Goal: Task Accomplishment & Management: Use online tool/utility

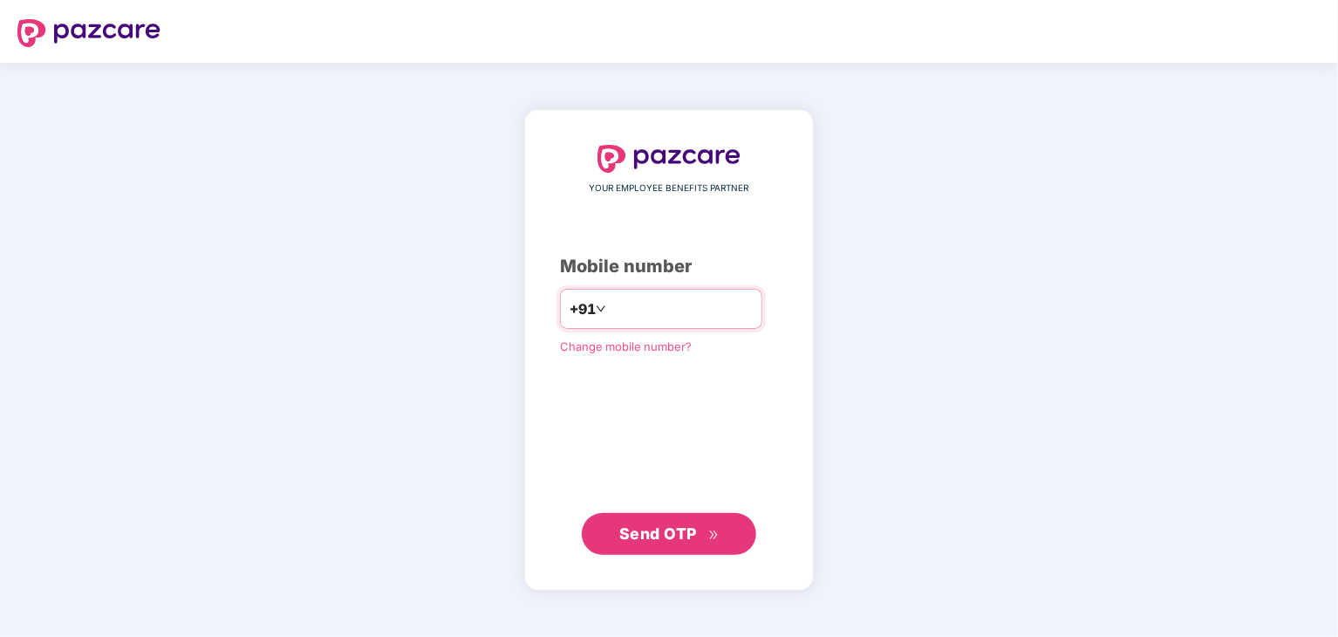
click at [646, 307] on input "number" at bounding box center [681, 309] width 143 height 28
type input "**********"
click at [717, 527] on span "Send OTP" at bounding box center [669, 534] width 100 height 24
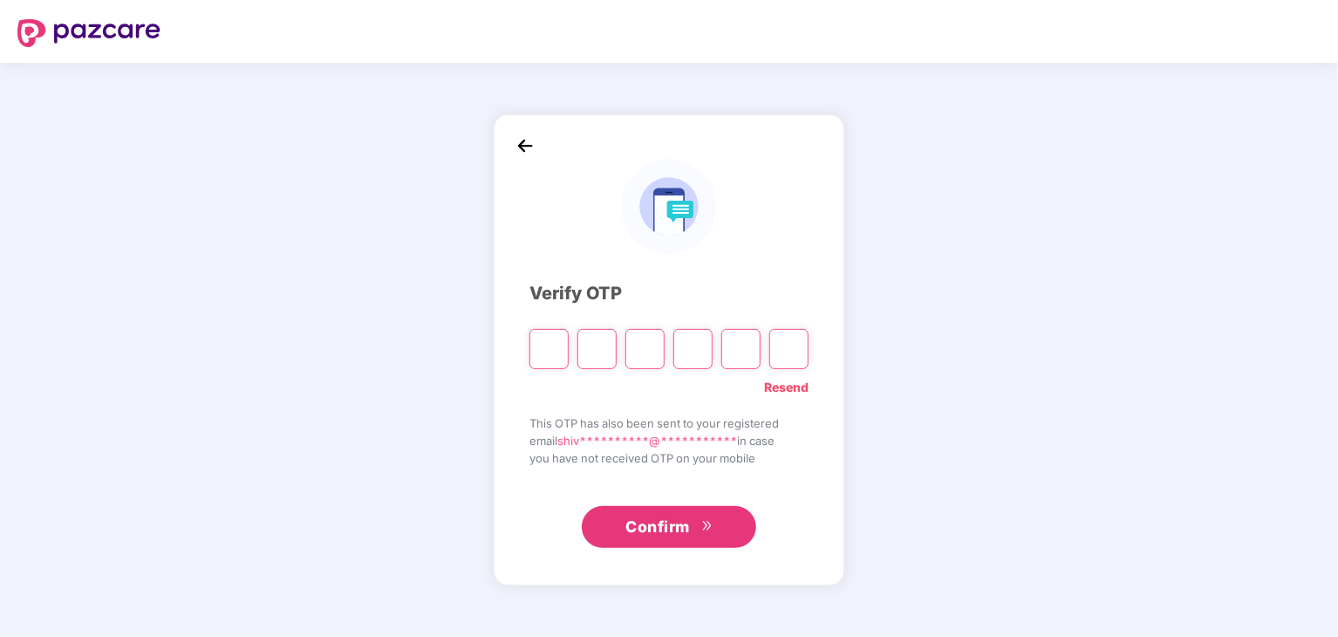
type input "*"
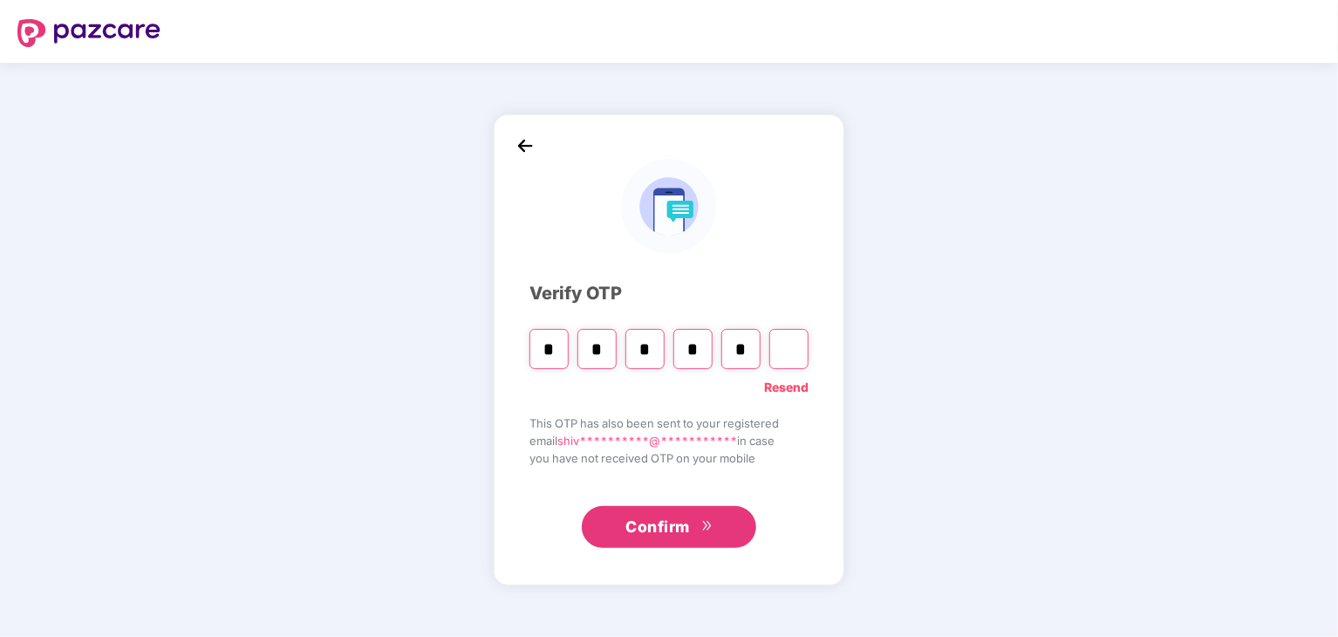
type input "*"
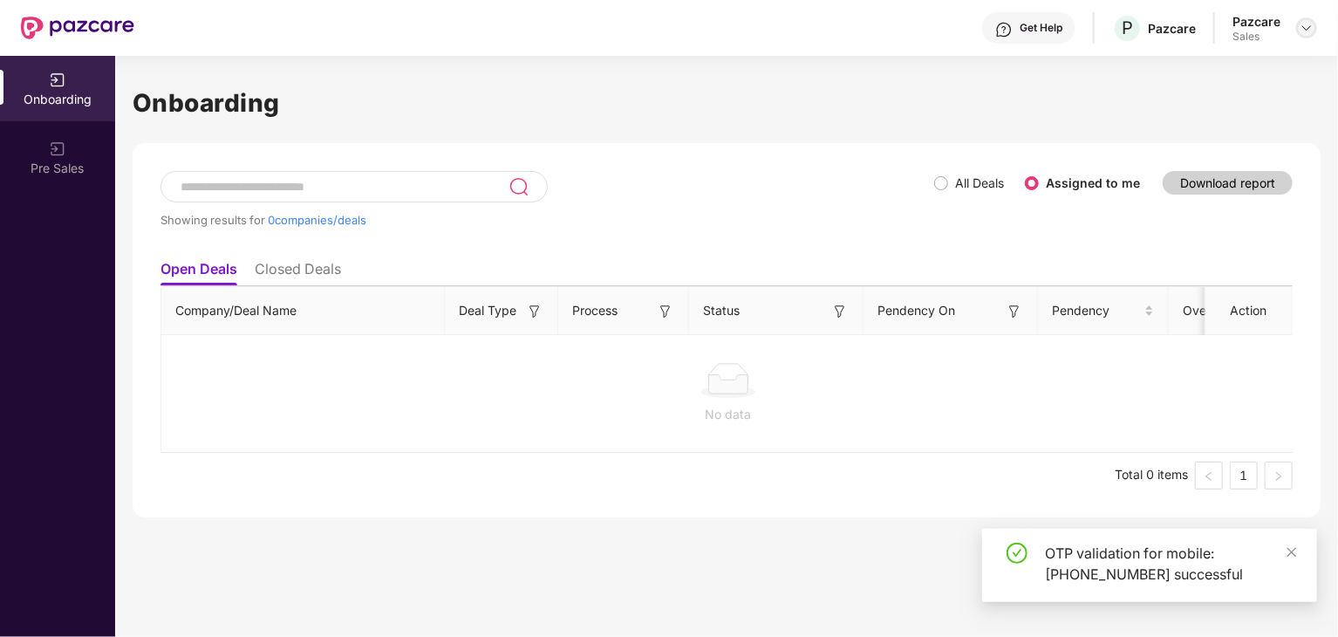
click at [1310, 19] on div at bounding box center [1306, 27] width 21 height 21
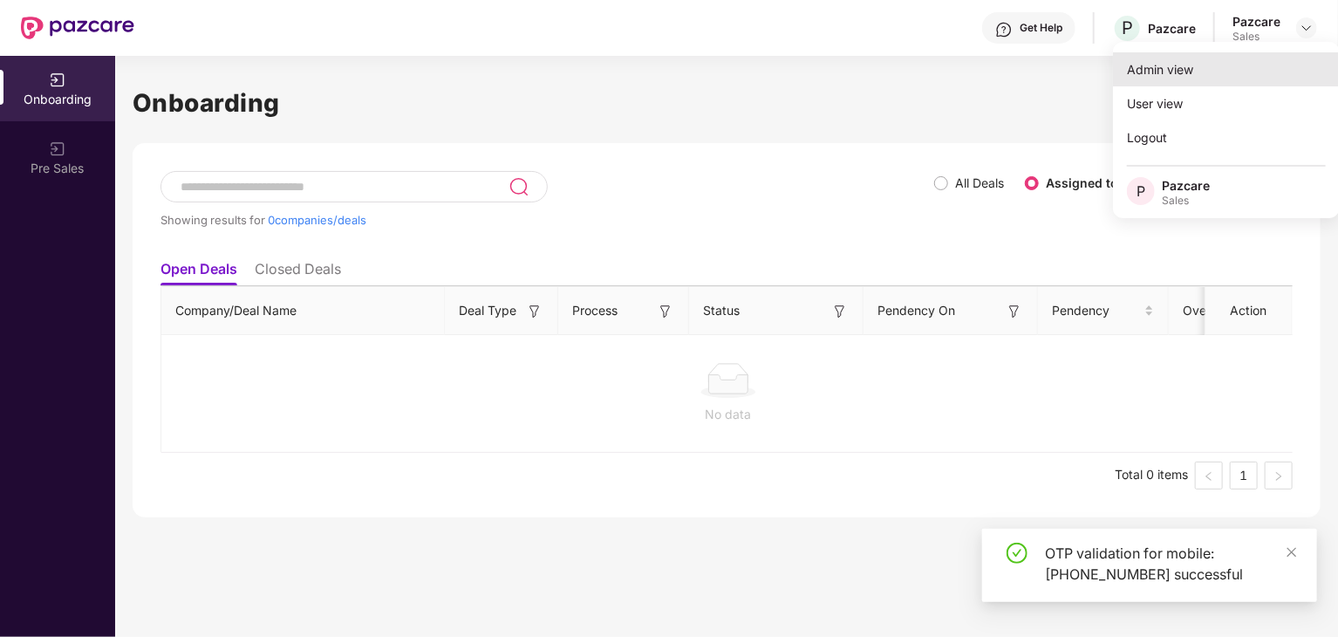
click at [1207, 71] on div "Admin view" at bounding box center [1226, 69] width 227 height 34
